Goal: Navigation & Orientation: Find specific page/section

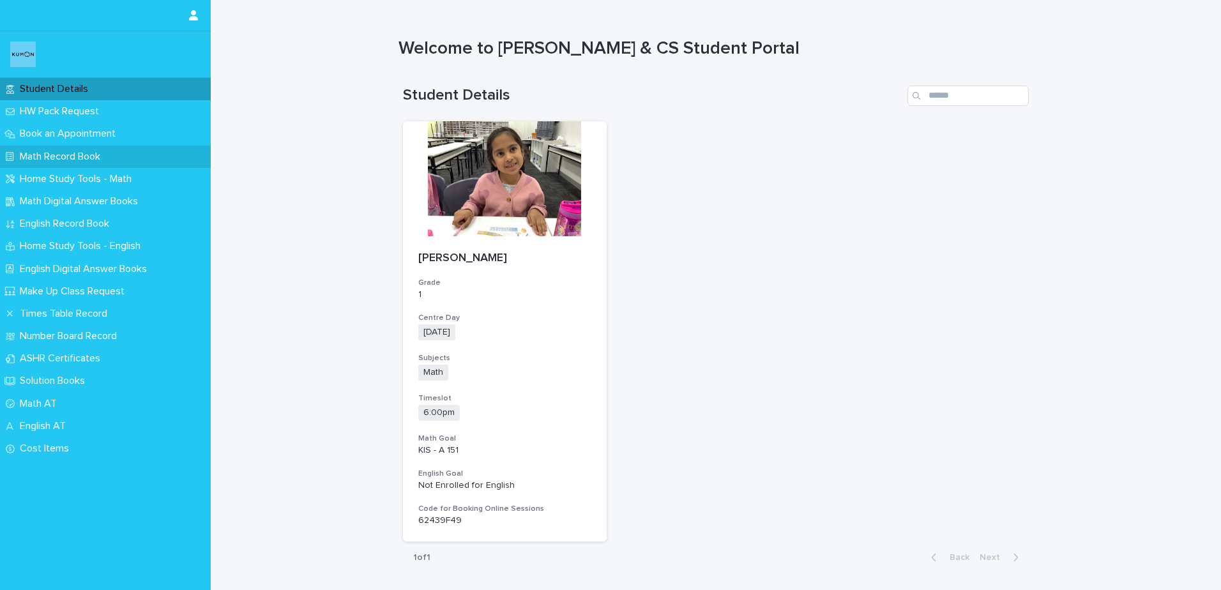
click at [54, 153] on p "Math Record Book" at bounding box center [63, 157] width 96 height 12
click at [42, 151] on p "Math Record Book" at bounding box center [63, 157] width 96 height 12
